Goal: Task Accomplishment & Management: Use online tool/utility

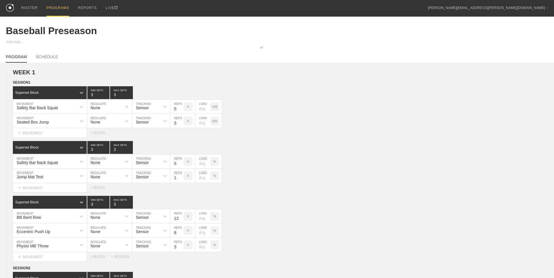
click at [46, 6] on div "PROGRAMS" at bounding box center [57, 8] width 23 height 17
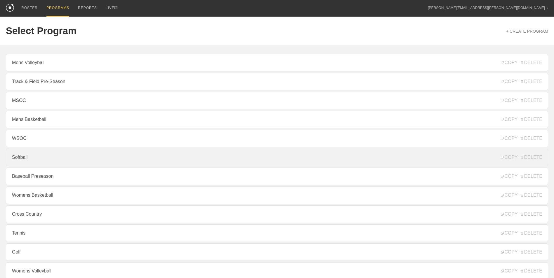
click at [75, 163] on link "Softball" at bounding box center [277, 158] width 542 height 18
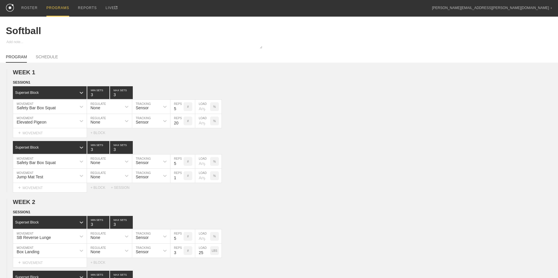
type textarea "x"
type input "Softball"
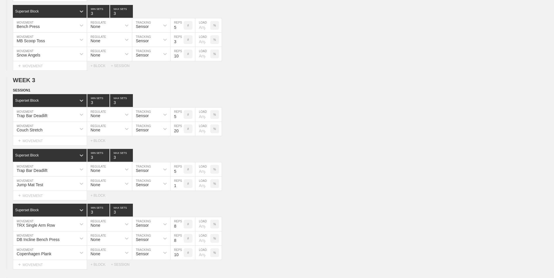
scroll to position [350, 0]
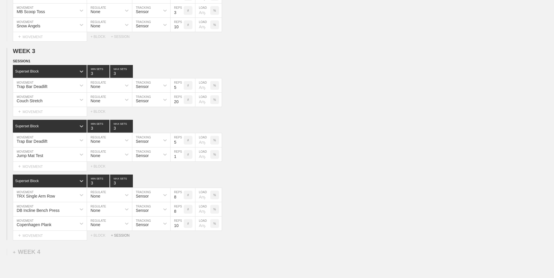
click at [123, 238] on div "+ SESSION" at bounding box center [122, 236] width 23 height 4
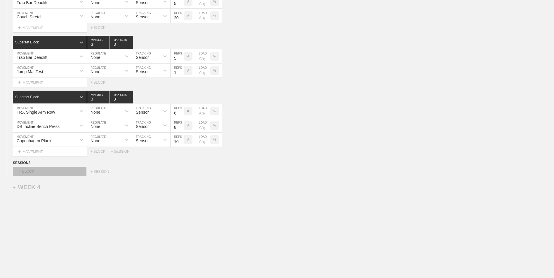
click at [50, 174] on div "+ BLOCK" at bounding box center [50, 171] width 74 height 9
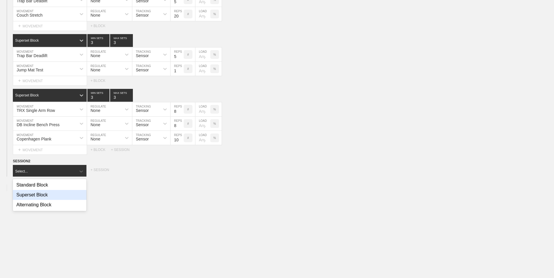
click at [55, 193] on div "Superset Block" at bounding box center [50, 195] width 74 height 10
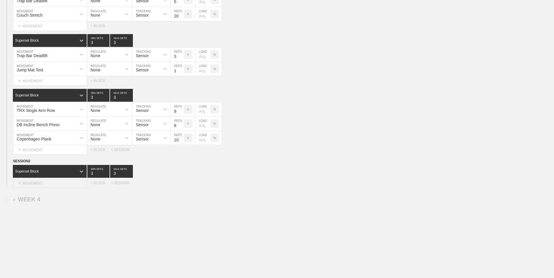
click at [46, 187] on div "+ MOVEMENT" at bounding box center [50, 184] width 74 height 10
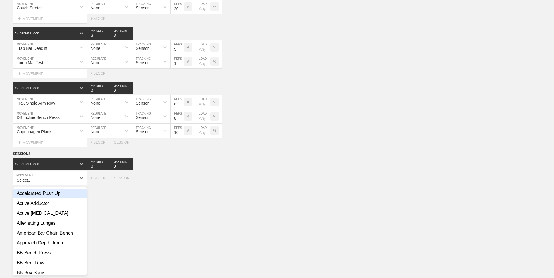
scroll to position [444, 0]
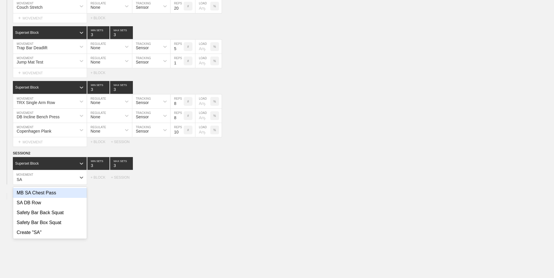
type input "S"
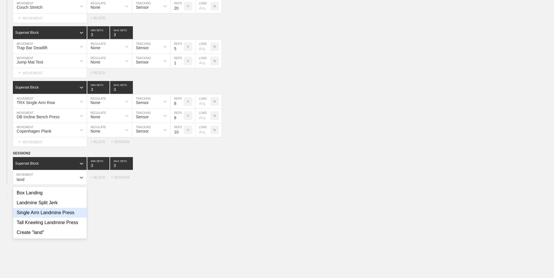
click at [53, 218] on div "Single Arm Landmine Press" at bounding box center [50, 213] width 74 height 10
type input "land"
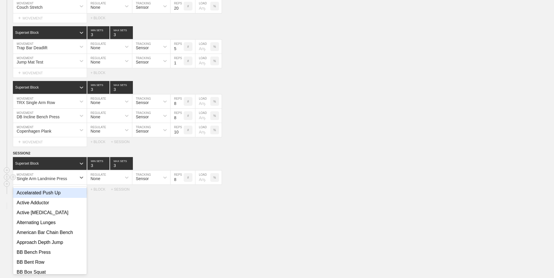
click at [72, 181] on div "Single Arm Landmine Press" at bounding box center [44, 178] width 63 height 10
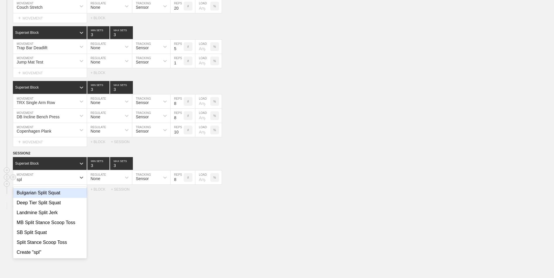
type input "spli"
click at [62, 213] on div "Landmine Split Jerk" at bounding box center [50, 213] width 74 height 10
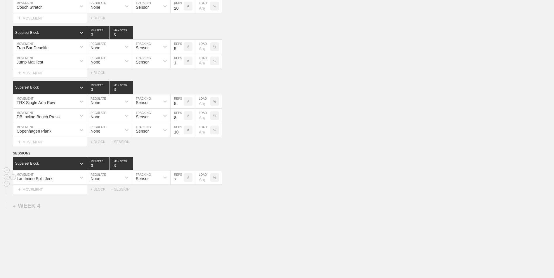
click at [181, 183] on input "7" at bounding box center [176, 178] width 13 height 14
click at [181, 183] on input "6" at bounding box center [176, 178] width 13 height 14
click at [181, 183] on input "5" at bounding box center [176, 178] width 13 height 14
click at [181, 183] on input "4" at bounding box center [176, 178] width 13 height 14
type input "3"
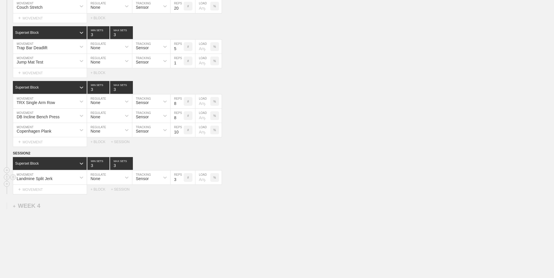
click at [181, 183] on input "3" at bounding box center [176, 178] width 13 height 14
type input "4"
click at [108, 166] on input "4" at bounding box center [98, 163] width 22 height 13
type input "4"
click at [129, 165] on input "4" at bounding box center [121, 163] width 23 height 13
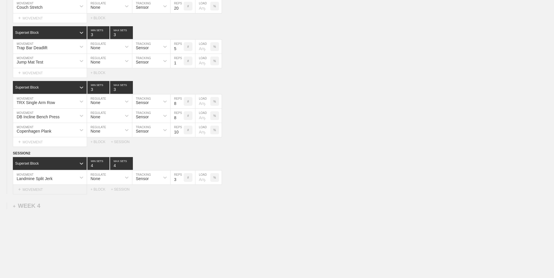
click at [69, 193] on div "+ MOVEMENT" at bounding box center [50, 190] width 74 height 10
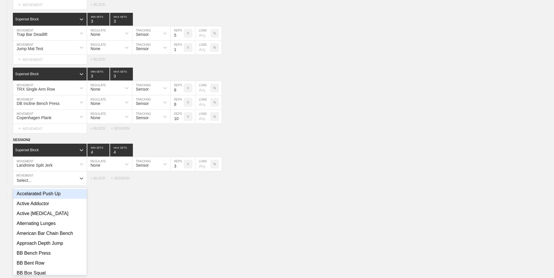
scroll to position [458, 0]
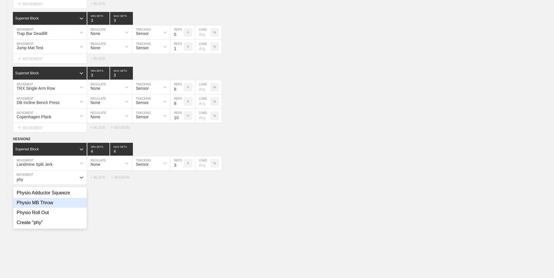
click at [61, 200] on div "Physio MB Throw" at bounding box center [50, 203] width 74 height 10
type input "phy"
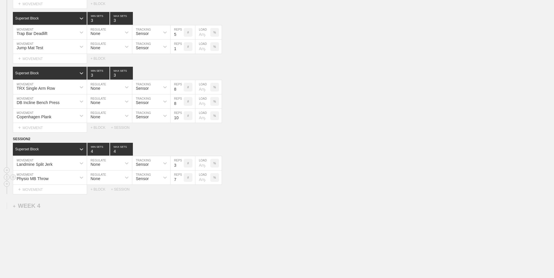
click at [181, 182] on input "7" at bounding box center [176, 178] width 13 height 14
click at [181, 182] on input "6" at bounding box center [176, 178] width 13 height 14
click at [181, 182] on input "5" at bounding box center [176, 178] width 13 height 14
click at [181, 182] on input "4" at bounding box center [176, 178] width 13 height 14
type input "3"
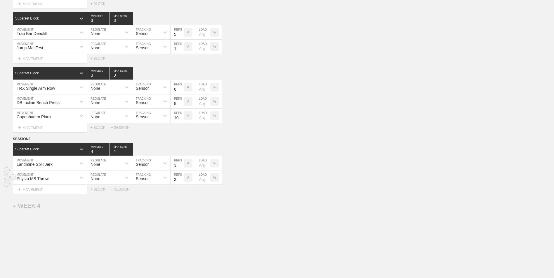
click at [181, 182] on input "3" at bounding box center [176, 178] width 13 height 14
click at [100, 192] on div "+ BLOCK" at bounding box center [100, 190] width 20 height 4
click at [73, 204] on div "Standard Block" at bounding box center [44, 204] width 63 height 5
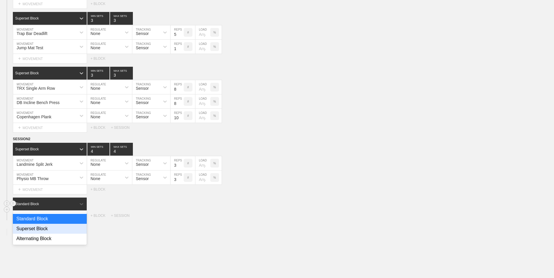
click at [70, 230] on div "Superset Block" at bounding box center [50, 229] width 74 height 10
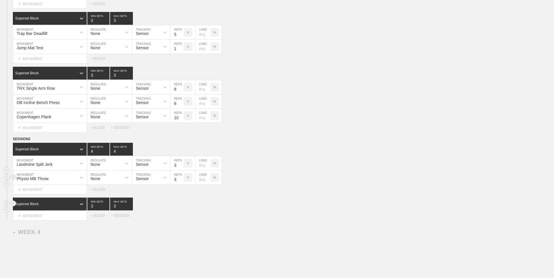
click at [48, 181] on div "Physio MB Throw" at bounding box center [33, 179] width 32 height 5
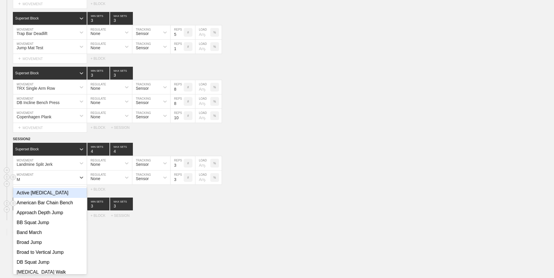
type input "MB"
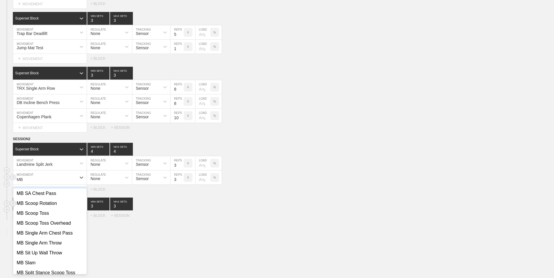
scroll to position [68, 0]
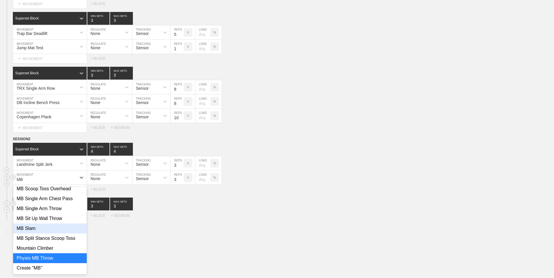
click at [49, 233] on div "MB Slam" at bounding box center [50, 229] width 74 height 10
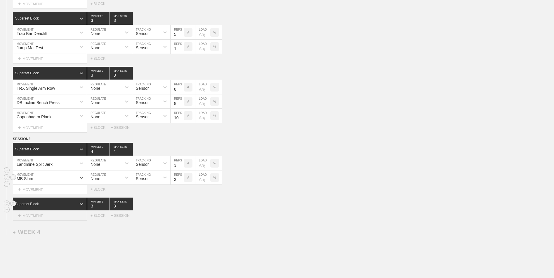
click at [63, 218] on div "+ MOVEMENT" at bounding box center [50, 216] width 74 height 10
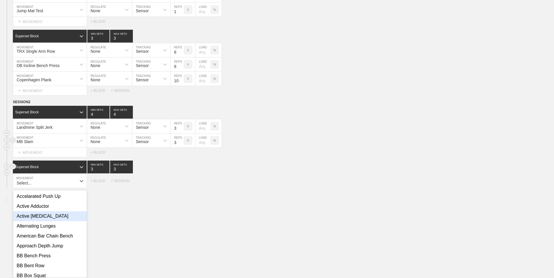
scroll to position [499, 0]
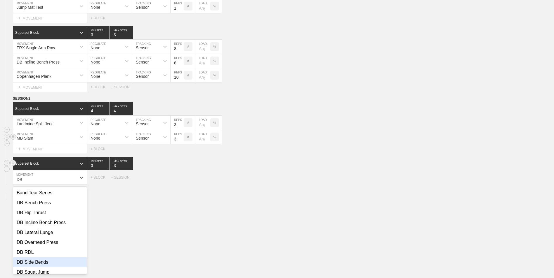
type input "DB"
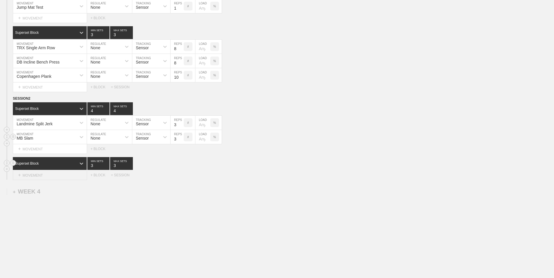
click at [54, 172] on div "+ MOVEMENT" at bounding box center [50, 176] width 74 height 10
click at [56, 198] on div "DB Squat Jump" at bounding box center [50, 193] width 74 height 10
type input "DB sq"
click at [181, 183] on input "7" at bounding box center [176, 178] width 13 height 14
click at [181, 183] on input "6" at bounding box center [176, 178] width 13 height 14
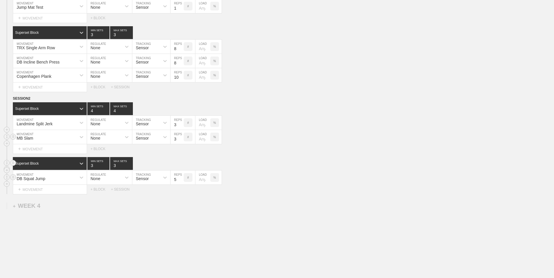
click at [181, 183] on input "5" at bounding box center [176, 178] width 13 height 14
click at [181, 183] on input "4" at bounding box center [176, 178] width 13 height 14
type input "3"
click at [181, 183] on input "3" at bounding box center [176, 178] width 13 height 14
click at [69, 193] on div "+ MOVEMENT" at bounding box center [50, 190] width 74 height 10
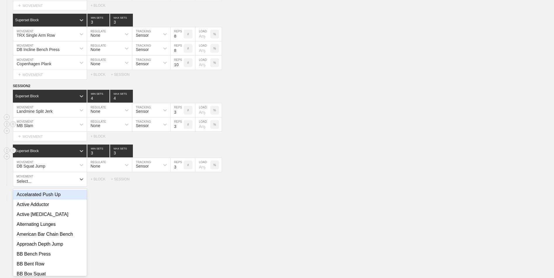
scroll to position [513, 0]
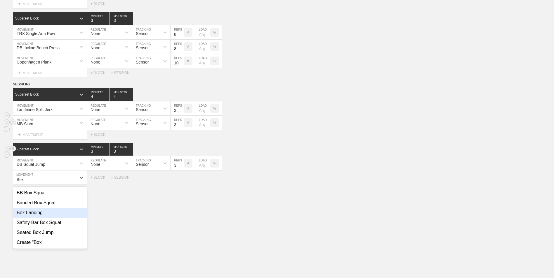
click at [62, 215] on div "Box Landing" at bounding box center [50, 213] width 74 height 10
type input "Box"
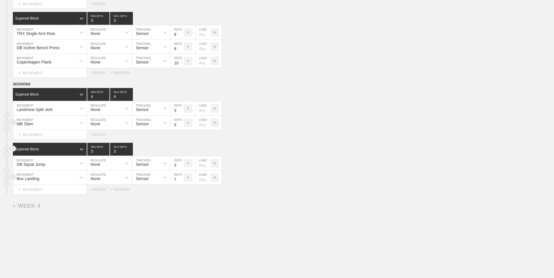
click at [180, 182] on input "7" at bounding box center [176, 178] width 13 height 14
click at [180, 182] on input "6" at bounding box center [176, 178] width 13 height 14
click at [180, 182] on input "5" at bounding box center [176, 178] width 13 height 14
click at [180, 182] on input "4" at bounding box center [176, 178] width 13 height 14
type input "3"
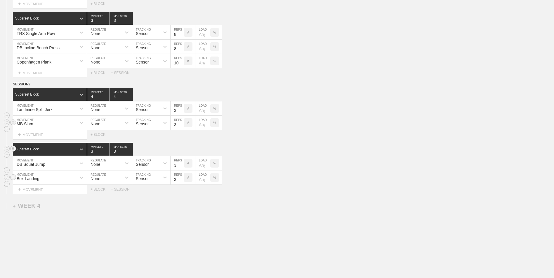
click at [180, 182] on input "3" at bounding box center [176, 178] width 13 height 14
type input "4"
click at [106, 152] on input "4" at bounding box center [98, 149] width 22 height 13
type input "4"
click at [130, 151] on input "4" at bounding box center [121, 149] width 23 height 13
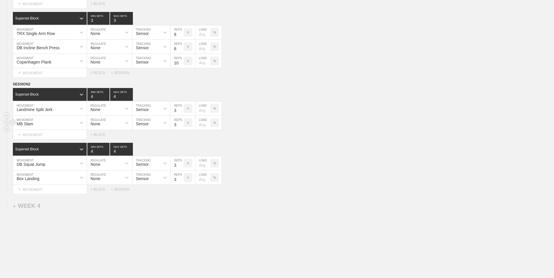
type input "3"
click at [107, 98] on input "3" at bounding box center [98, 94] width 22 height 13
type input "3"
click at [129, 100] on input "3" at bounding box center [121, 94] width 23 height 13
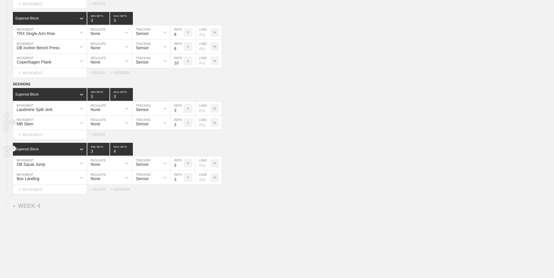
type input "3"
click at [106, 153] on input "3" at bounding box center [98, 149] width 22 height 13
type input "3"
click at [130, 153] on input "3" at bounding box center [121, 149] width 23 height 13
click at [55, 111] on div "Landmine Split Jerk" at bounding box center [44, 109] width 63 height 10
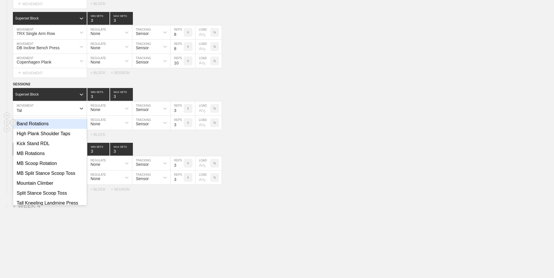
type input "Tall"
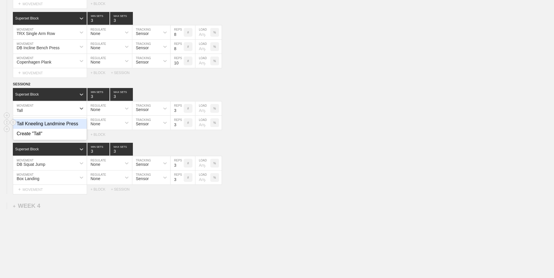
click at [56, 127] on div "Tall Kneeling Landmine Press" at bounding box center [50, 124] width 74 height 10
click at [334, 173] on div "Box Landing MOVEMENT None REGULATE Sensor TRACKING 3 REPS # LOAD %" at bounding box center [277, 178] width 554 height 14
